Goal: Transaction & Acquisition: Purchase product/service

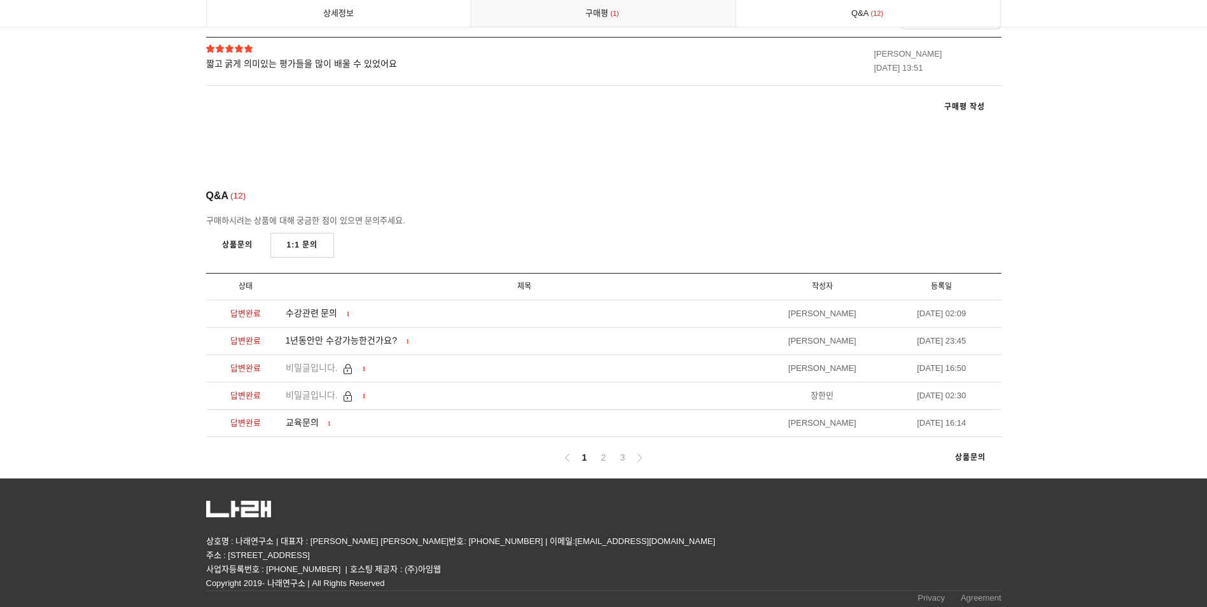
scroll to position [9865, 0]
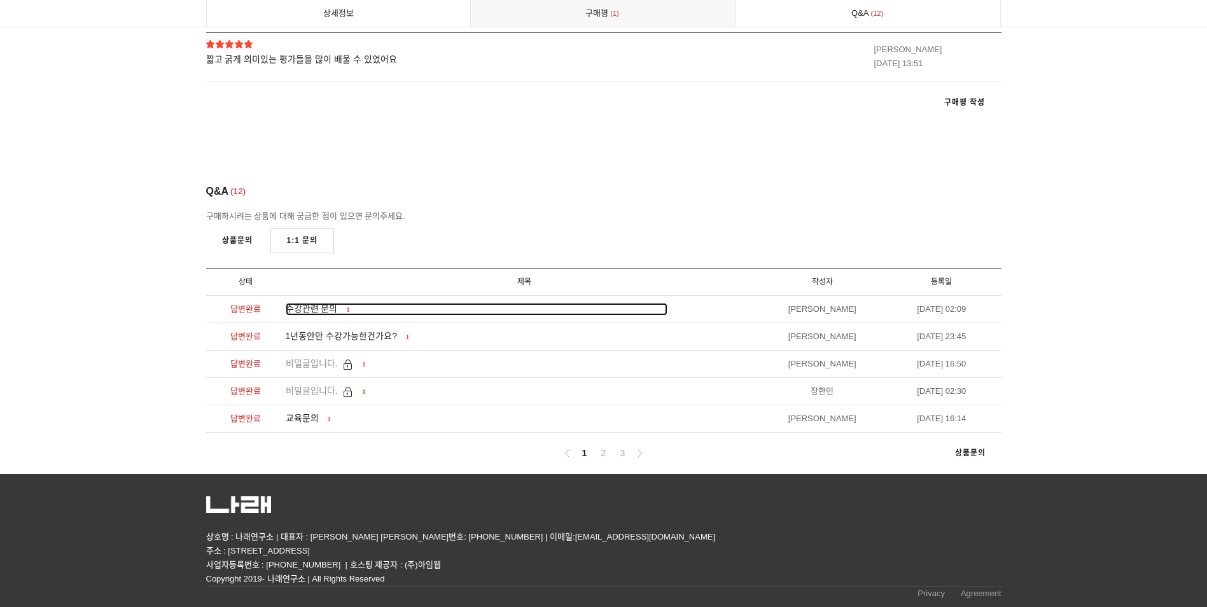
click at [318, 314] on span "수강관련 문의" at bounding box center [312, 309] width 52 height 10
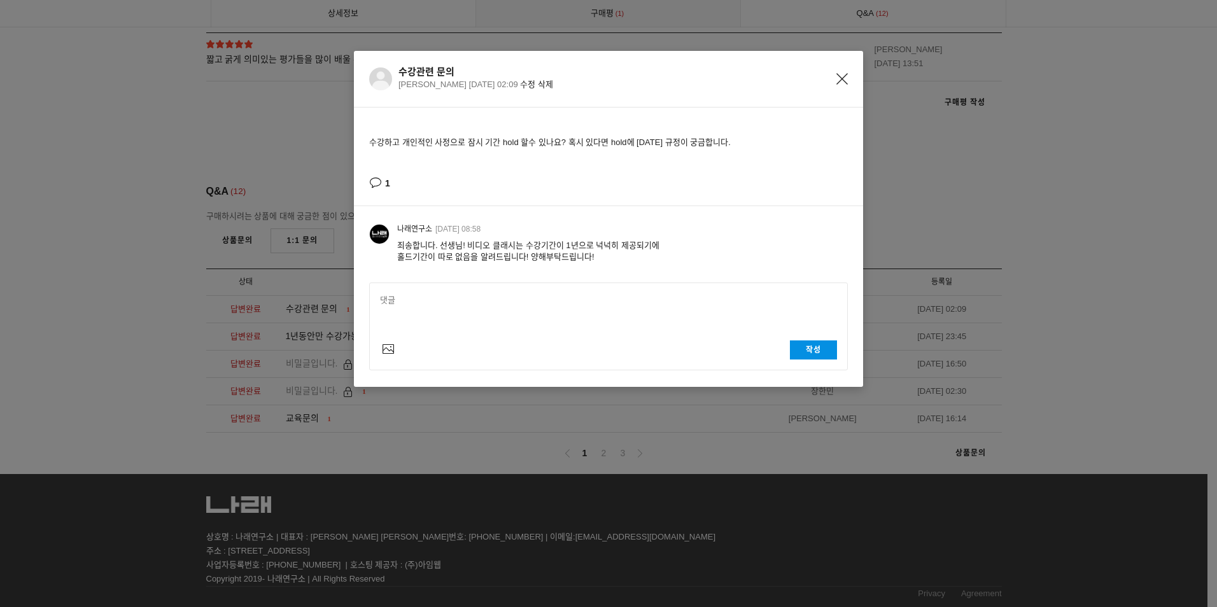
click at [845, 80] on icon "Close" at bounding box center [841, 78] width 11 height 11
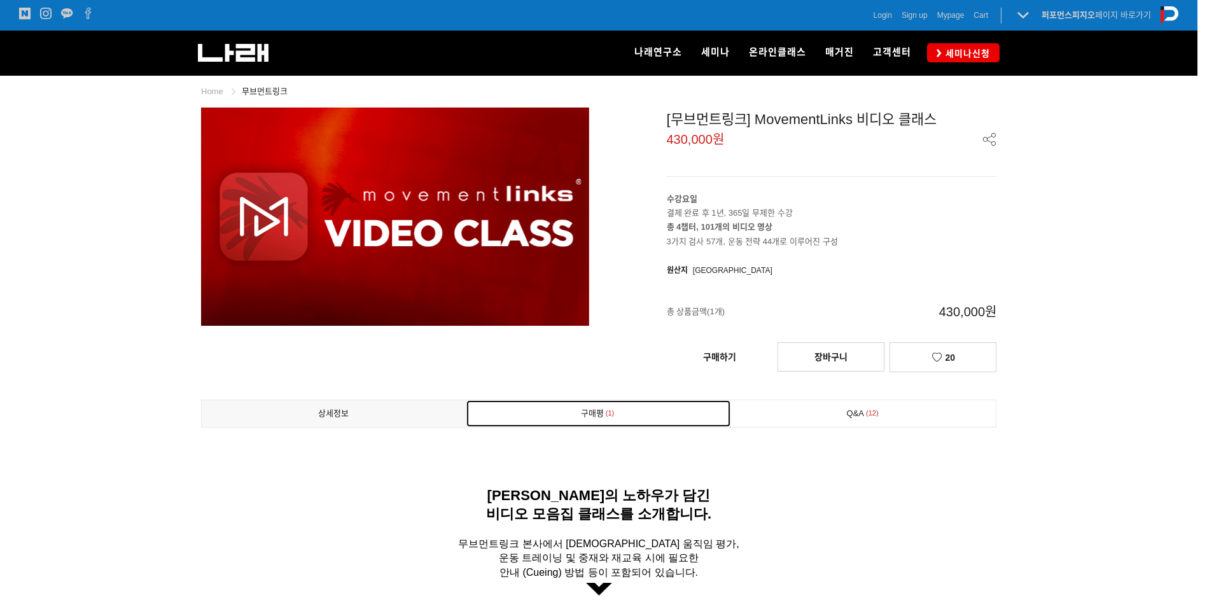
click at [598, 416] on link "구매평 1" at bounding box center [599, 413] width 265 height 27
click at [707, 354] on link "구매하기" at bounding box center [720, 357] width 106 height 28
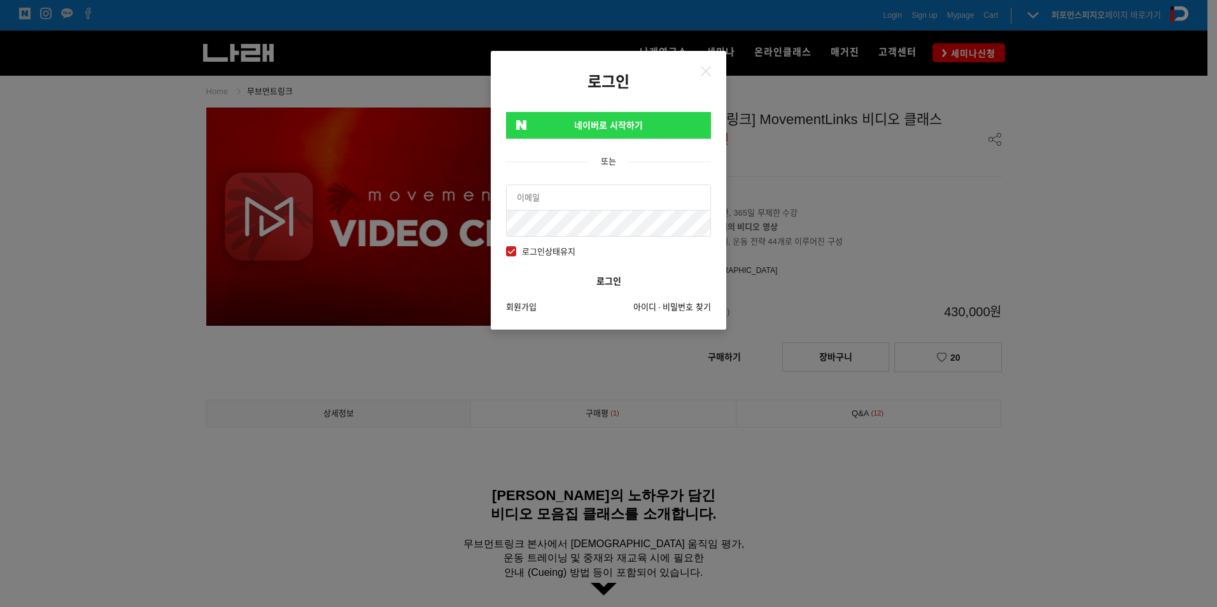
click at [624, 123] on link "네이버로 시작하기" at bounding box center [608, 125] width 205 height 27
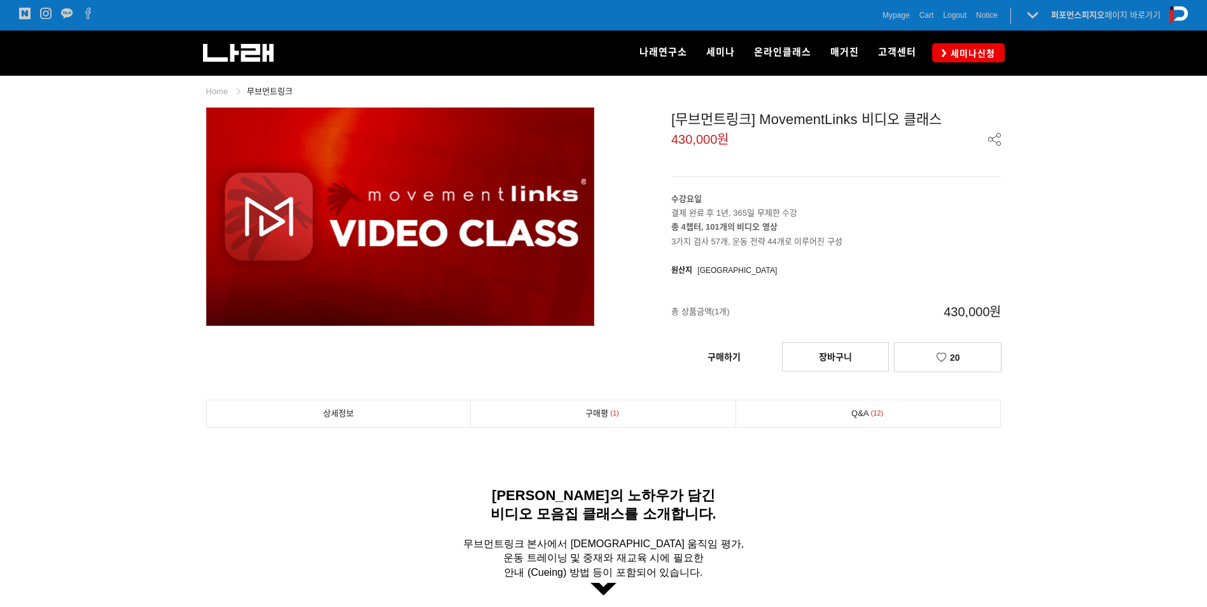
click at [711, 353] on link "구매하기" at bounding box center [724, 357] width 106 height 28
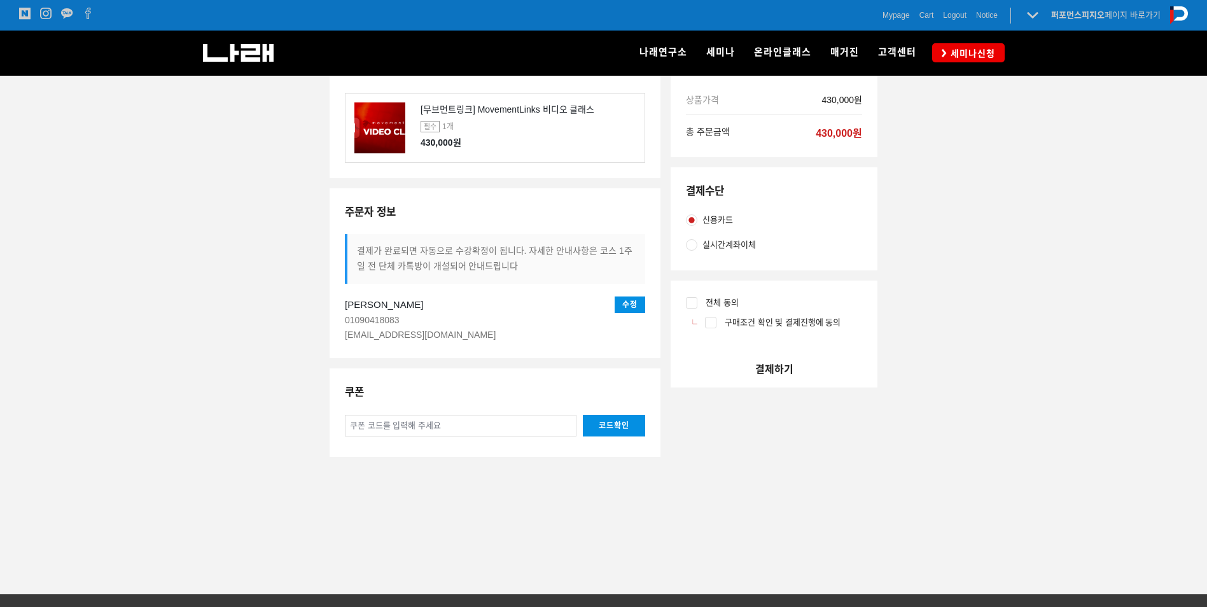
scroll to position [127, 0]
click at [692, 301] on input "전체 동의" at bounding box center [691, 302] width 11 height 11
checkbox input "true"
click at [776, 368] on button "결제하기" at bounding box center [774, 369] width 207 height 36
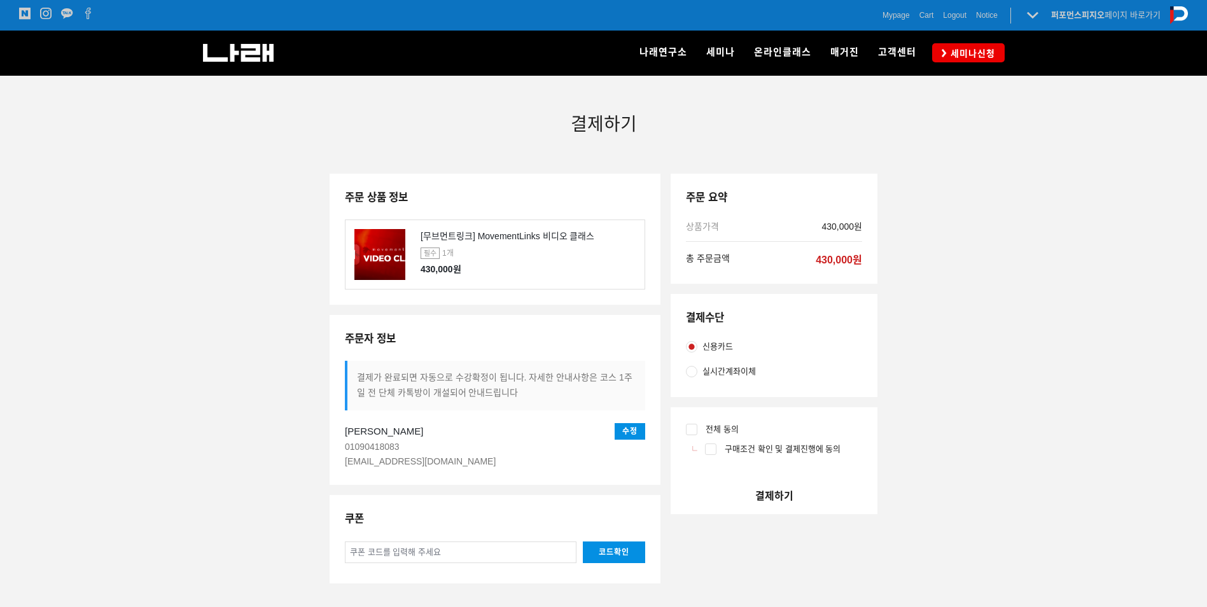
click at [689, 431] on input "전체 동의" at bounding box center [691, 429] width 11 height 11
checkbox input "true"
click at [774, 502] on button "결제하기" at bounding box center [774, 496] width 207 height 36
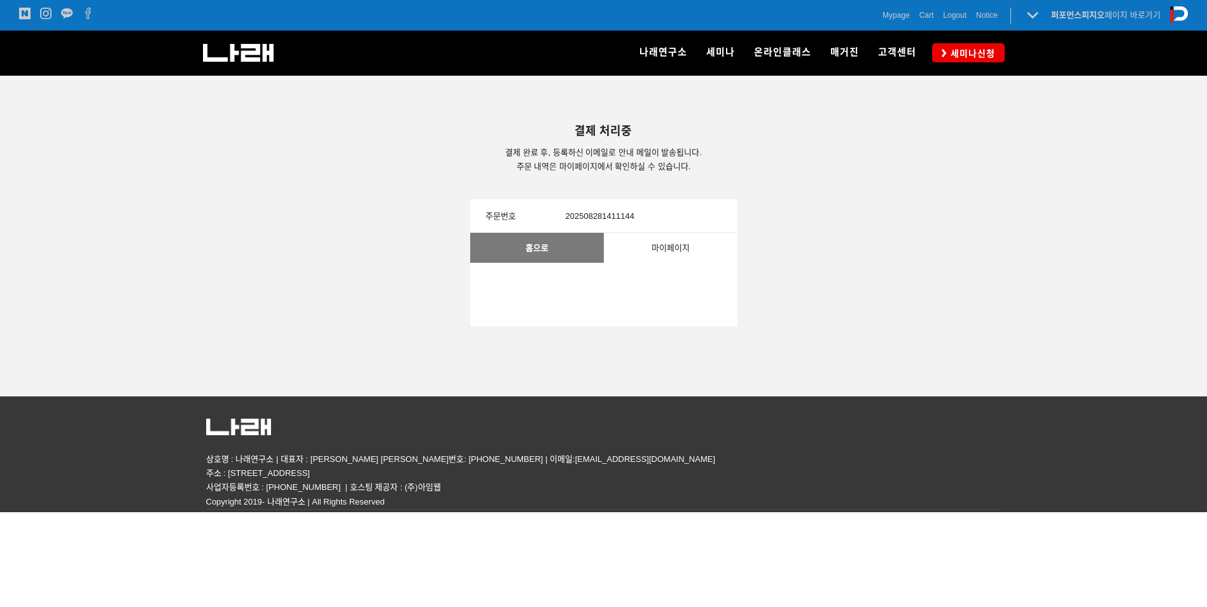
click at [682, 268] on div "주문번호 [PHONE_NUMBER] 홈으로 마이페이지" at bounding box center [603, 262] width 267 height 127
click at [675, 229] on li "주문번호 202508281411144" at bounding box center [603, 216] width 267 height 34
click at [675, 243] on link "마이페이지" at bounding box center [671, 248] width 134 height 30
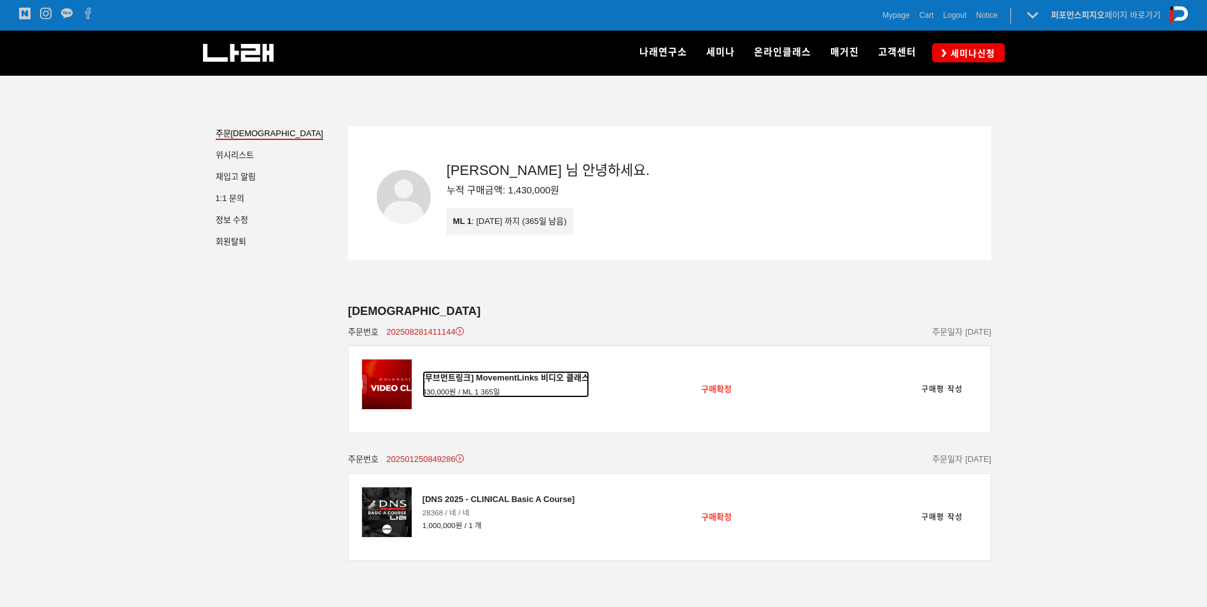
click at [528, 381] on div "[무브먼트링크] MovementLinks 비디오 클래스" at bounding box center [506, 378] width 167 height 14
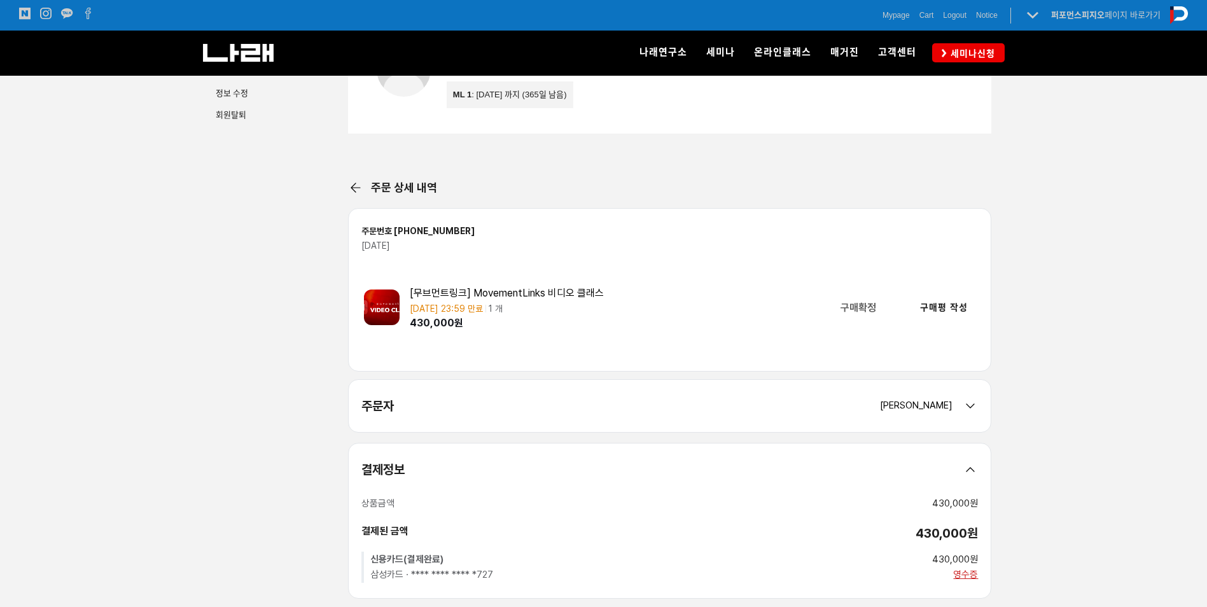
scroll to position [127, 0]
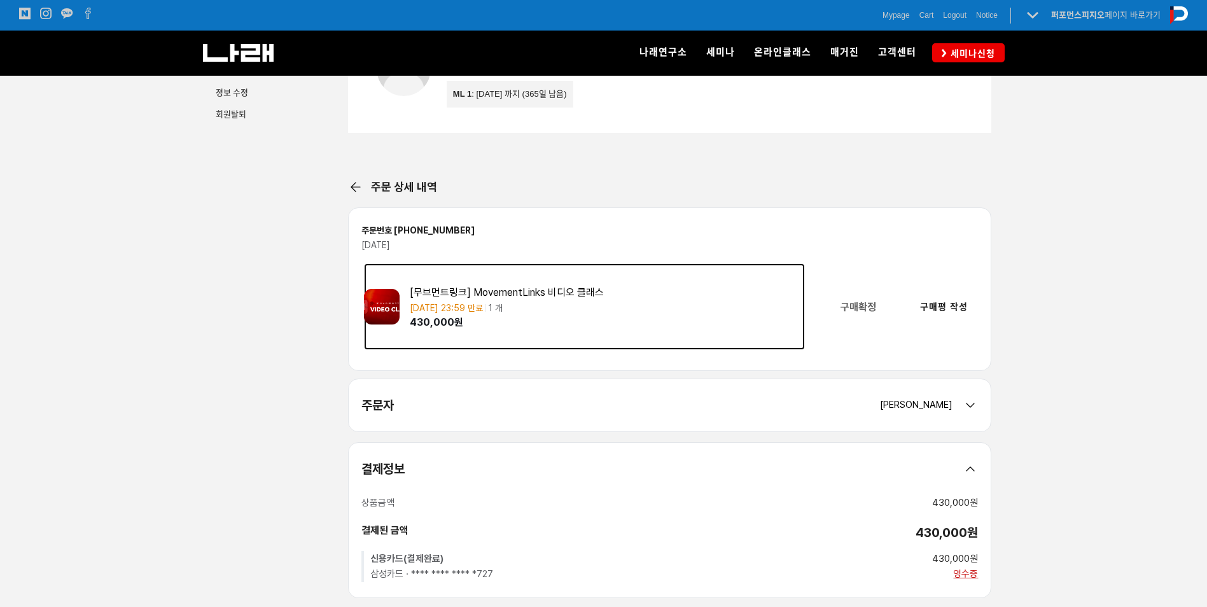
click at [454, 295] on div "[무브먼트링크] MovementLinks 비디오 클래스" at bounding box center [608, 293] width 396 height 14
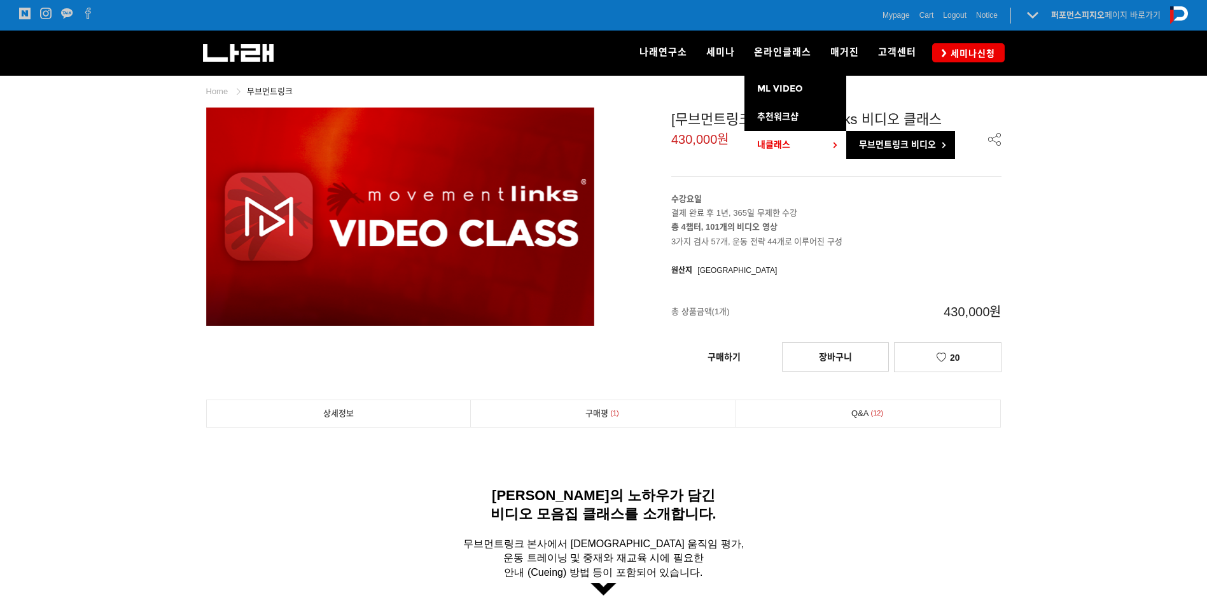
click at [779, 144] on span "내클래스" at bounding box center [773, 144] width 33 height 11
